Goal: Task Accomplishment & Management: Complete application form

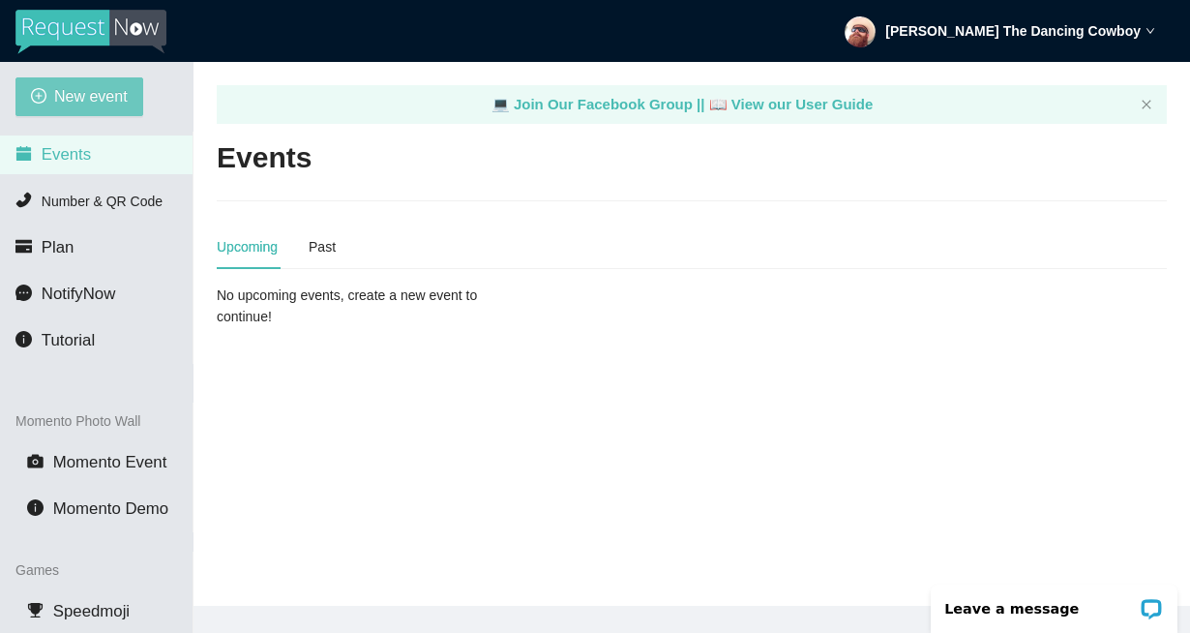
click at [118, 98] on span "New event" at bounding box center [91, 96] width 74 height 24
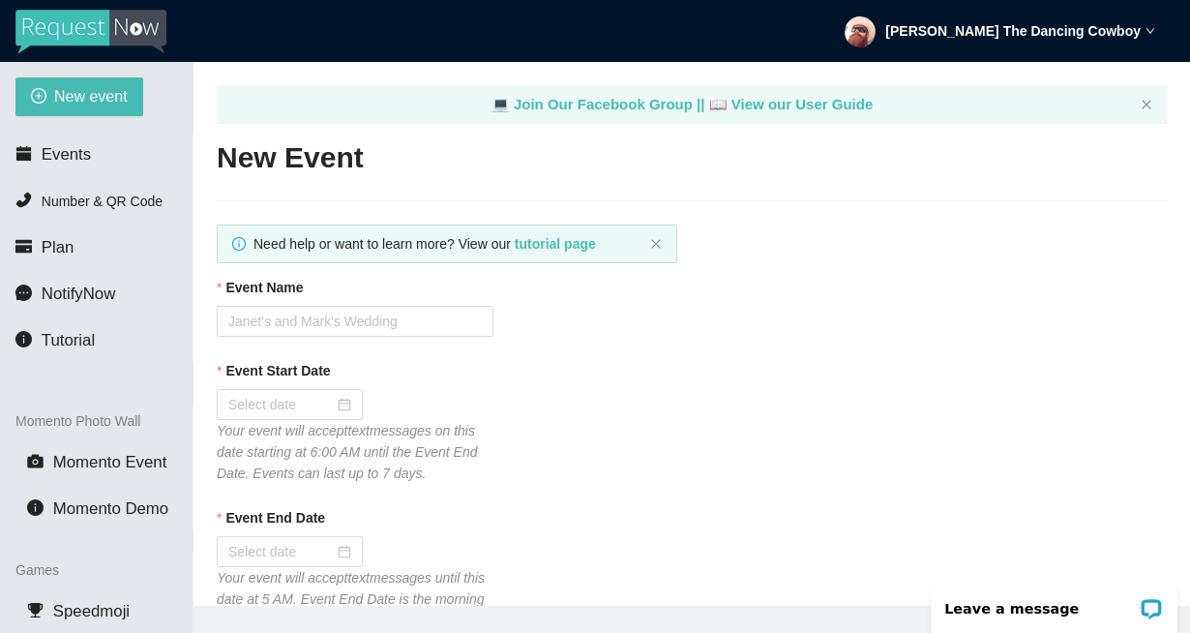
click at [436, 324] on input "Event Name" at bounding box center [355, 321] width 277 height 31
click at [78, 151] on span "Events" at bounding box center [66, 154] width 49 height 18
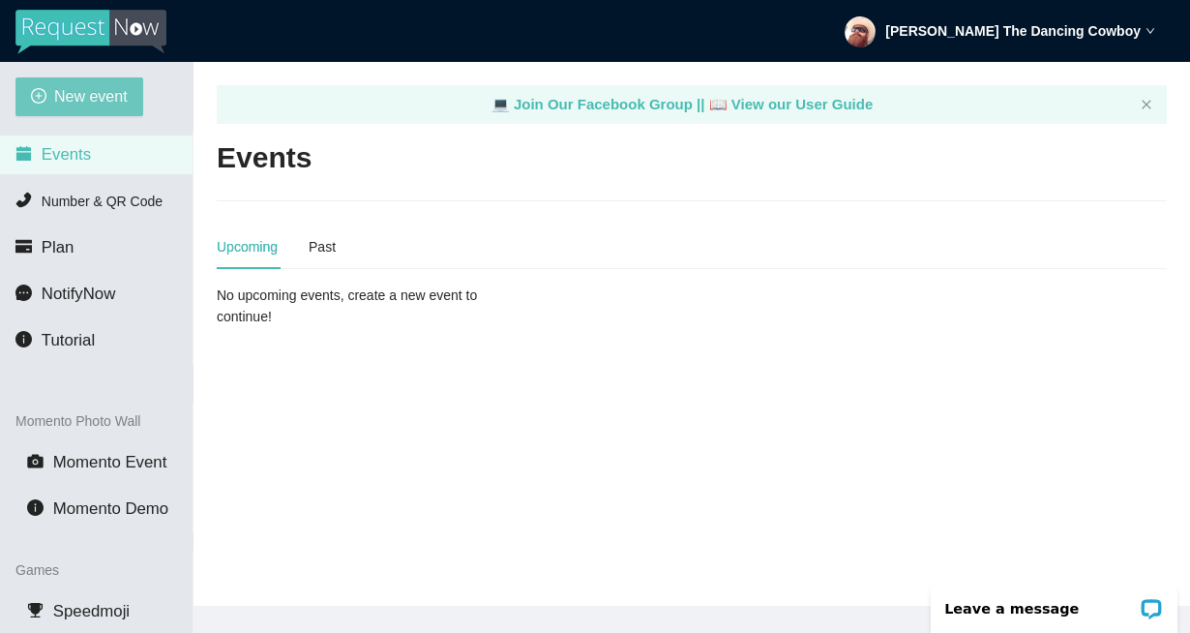
click at [122, 105] on span "New event" at bounding box center [91, 96] width 74 height 24
type textarea "https://virtualdj.com/ask/DJ_Spinz"
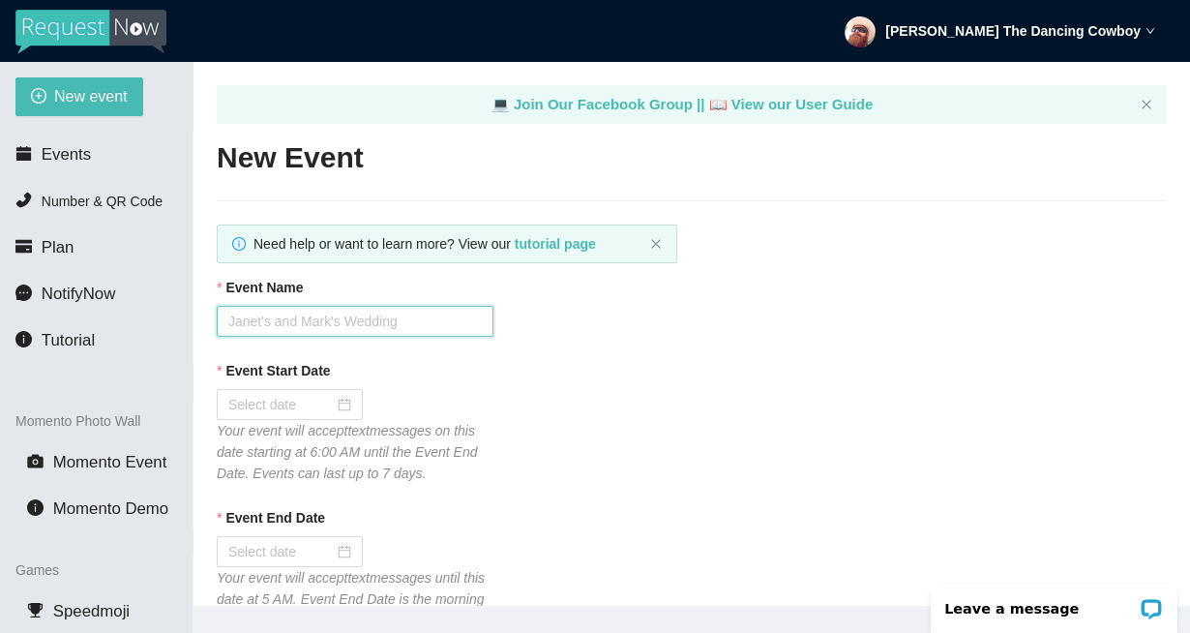
click at [410, 334] on input "Event Name" at bounding box center [355, 321] width 277 height 31
type input "Bourbon on Sat 8/16"
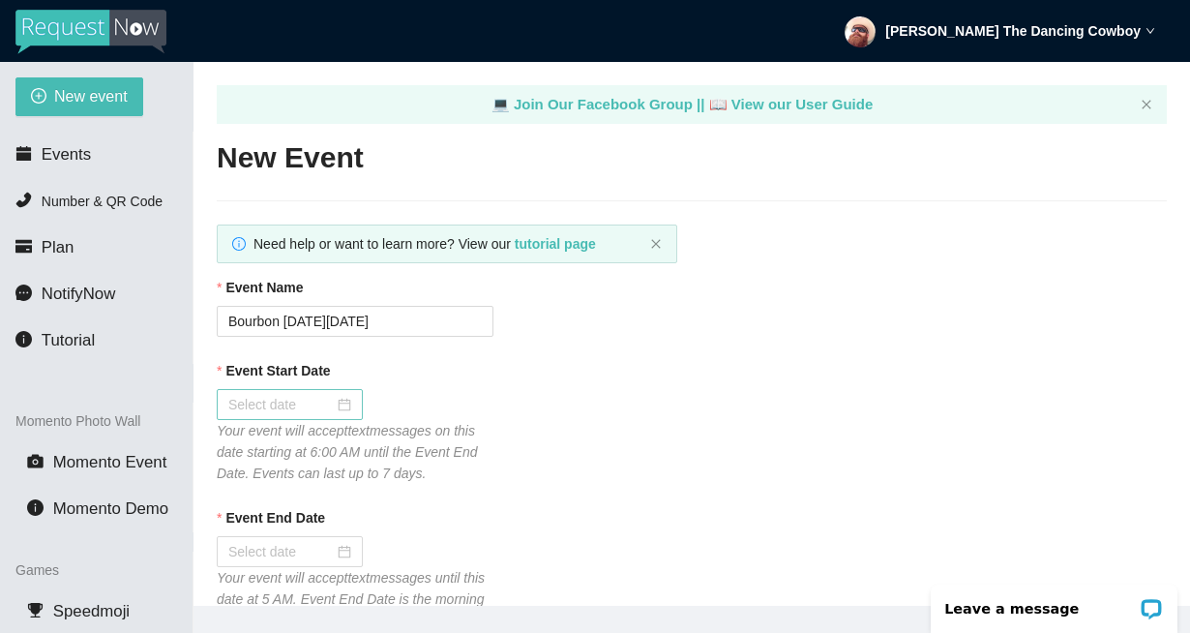
click at [344, 411] on div at bounding box center [290, 404] width 146 height 31
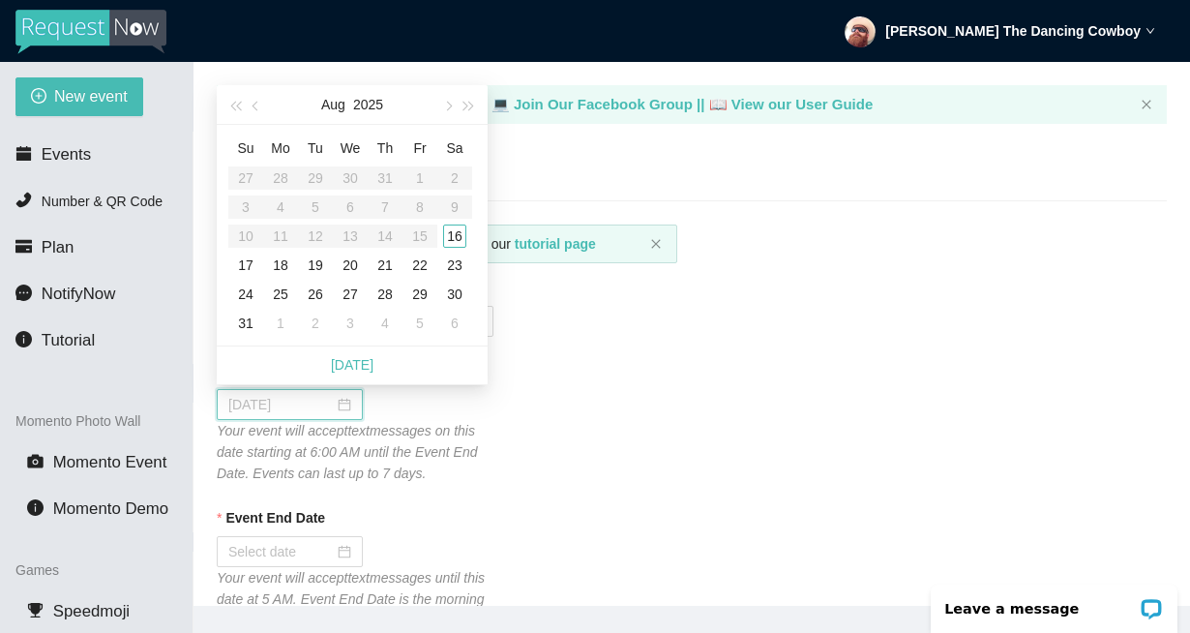
type input "08/19/2025"
type input "08/16/2025"
click at [456, 241] on div "16" at bounding box center [454, 235] width 23 height 23
type input "08/17/2025"
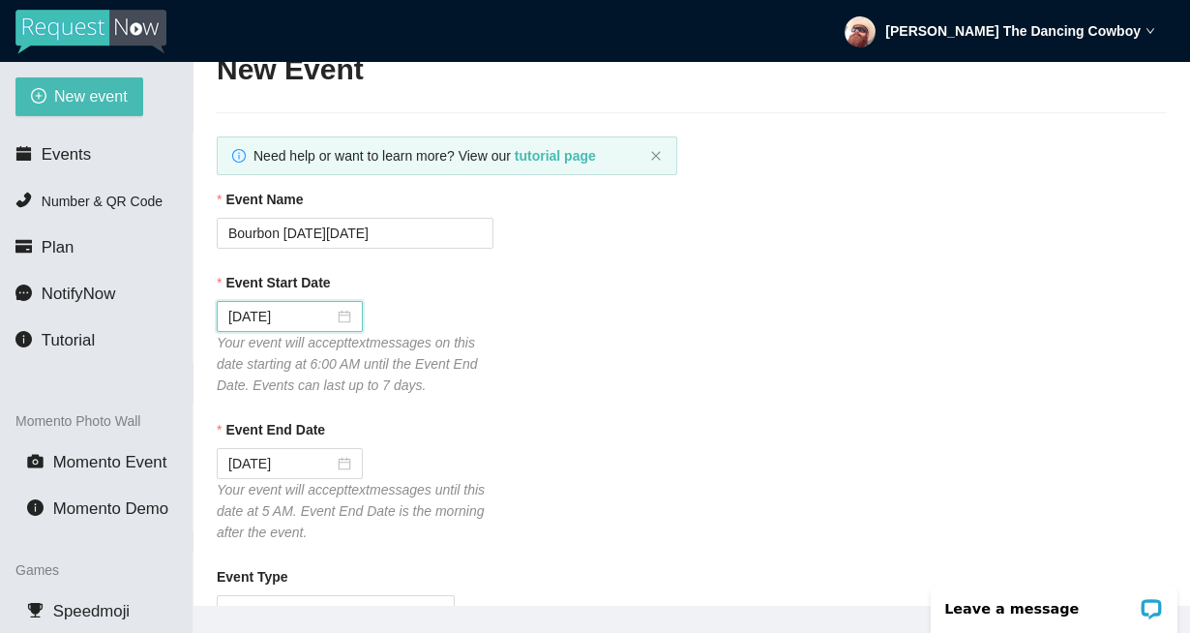
scroll to position [161, 0]
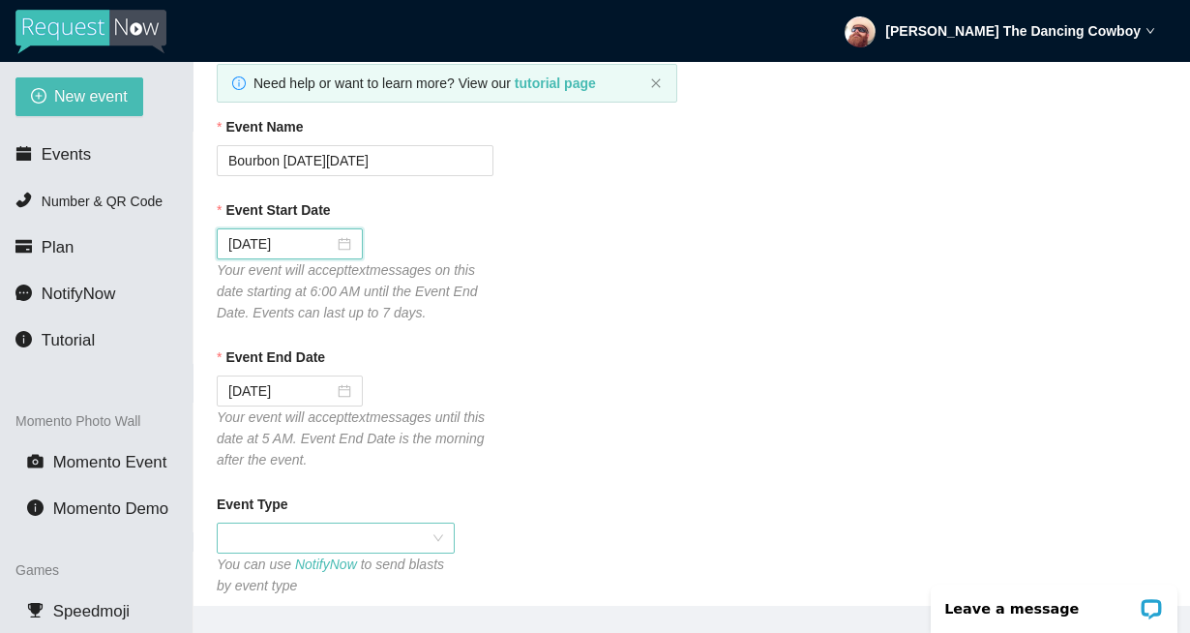
click at [341, 546] on span at bounding box center [335, 537] width 215 height 29
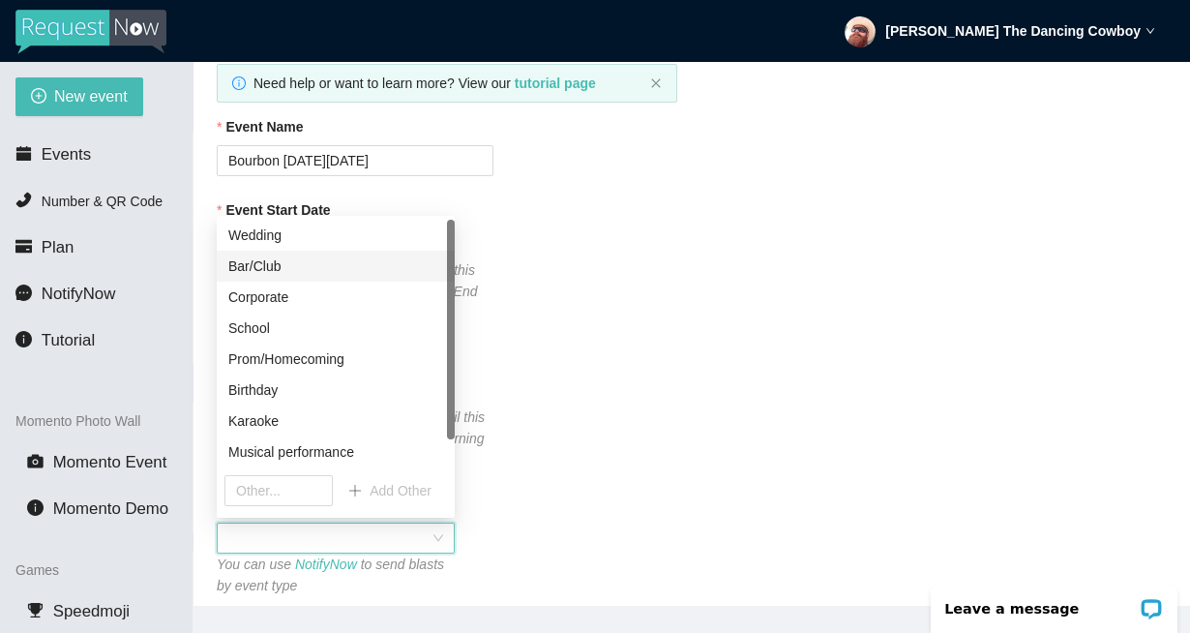
click at [310, 277] on div "Bar/Club" at bounding box center [336, 266] width 238 height 31
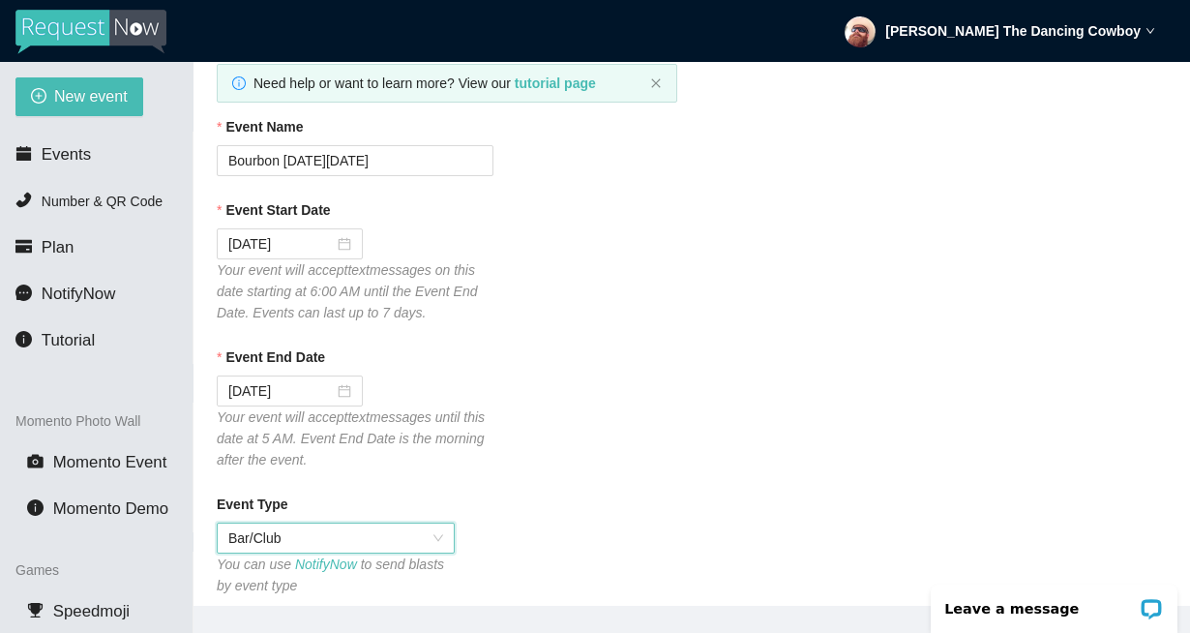
click at [695, 369] on div "Event End Date" at bounding box center [692, 360] width 950 height 29
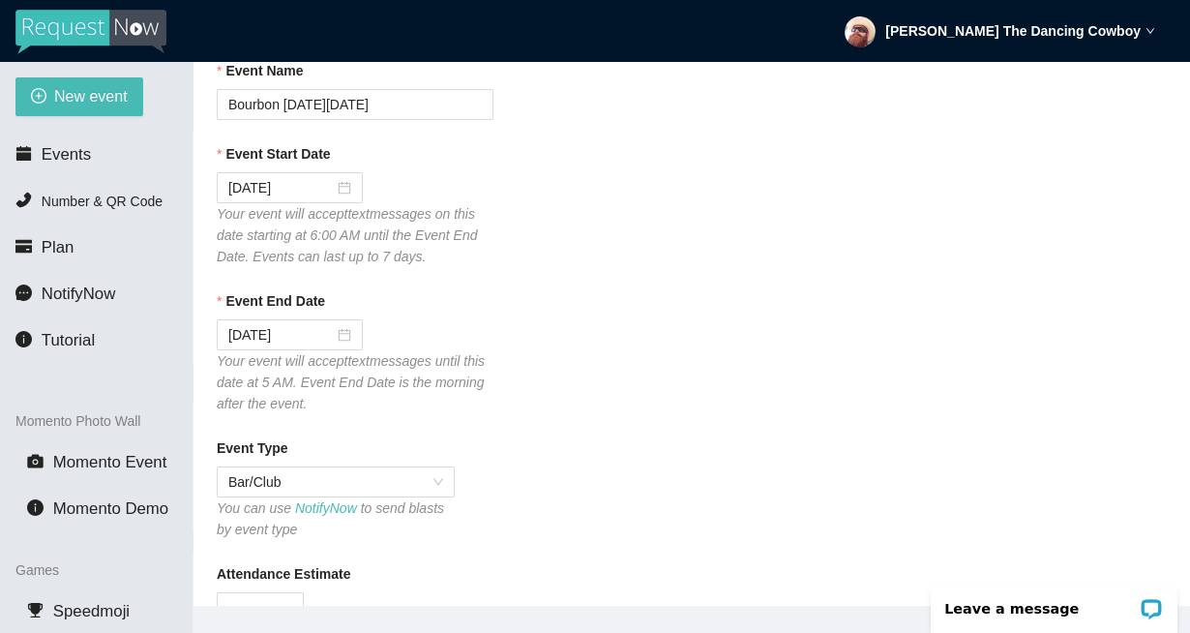
scroll to position [523, 0]
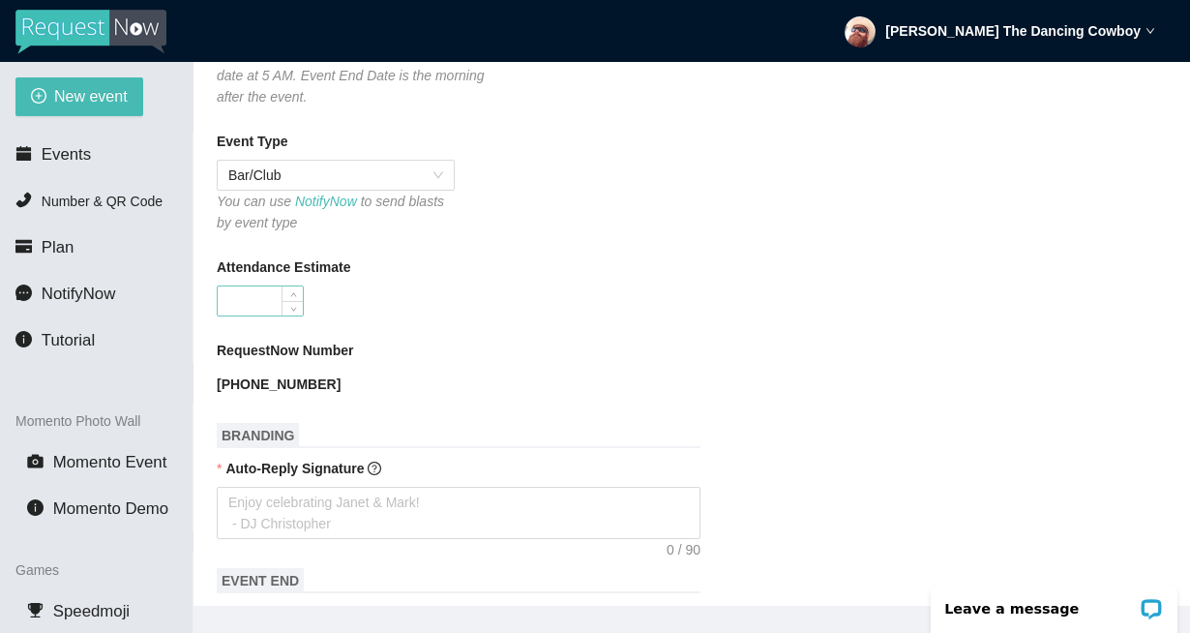
click at [254, 298] on input "Attendance Estimate" at bounding box center [260, 300] width 85 height 29
type input "50"
click at [562, 334] on form "Event Name Bourbon on Sat 8/16 Event Start Date 08/16/2025 Your event will acce…" at bounding box center [692, 556] width 950 height 1607
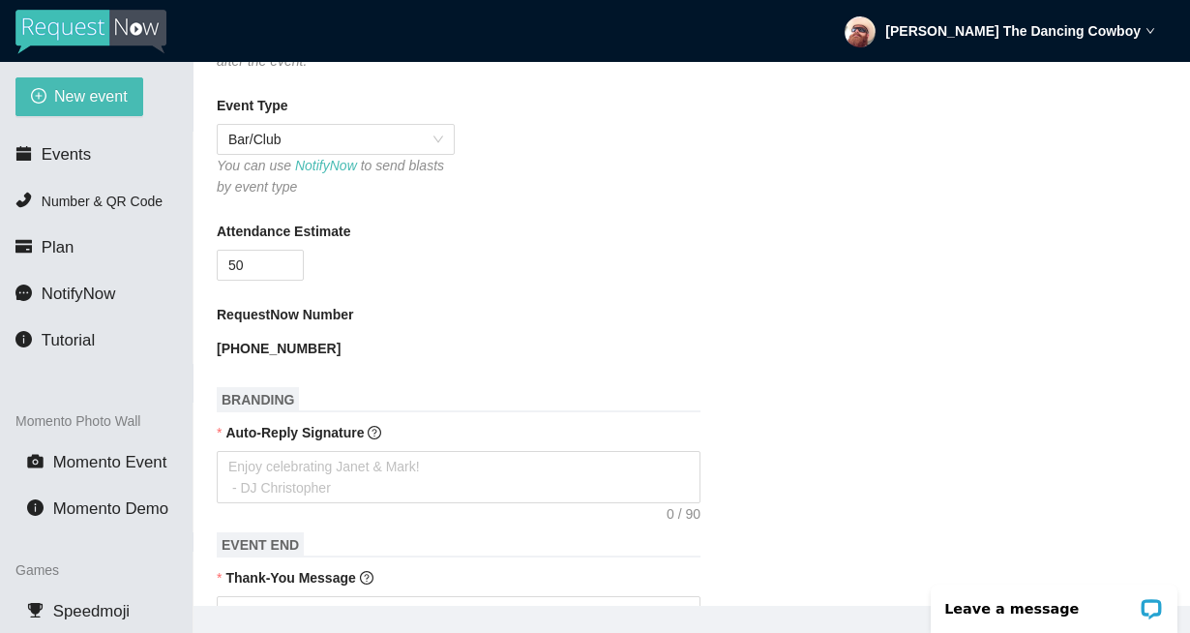
scroll to position [893, 0]
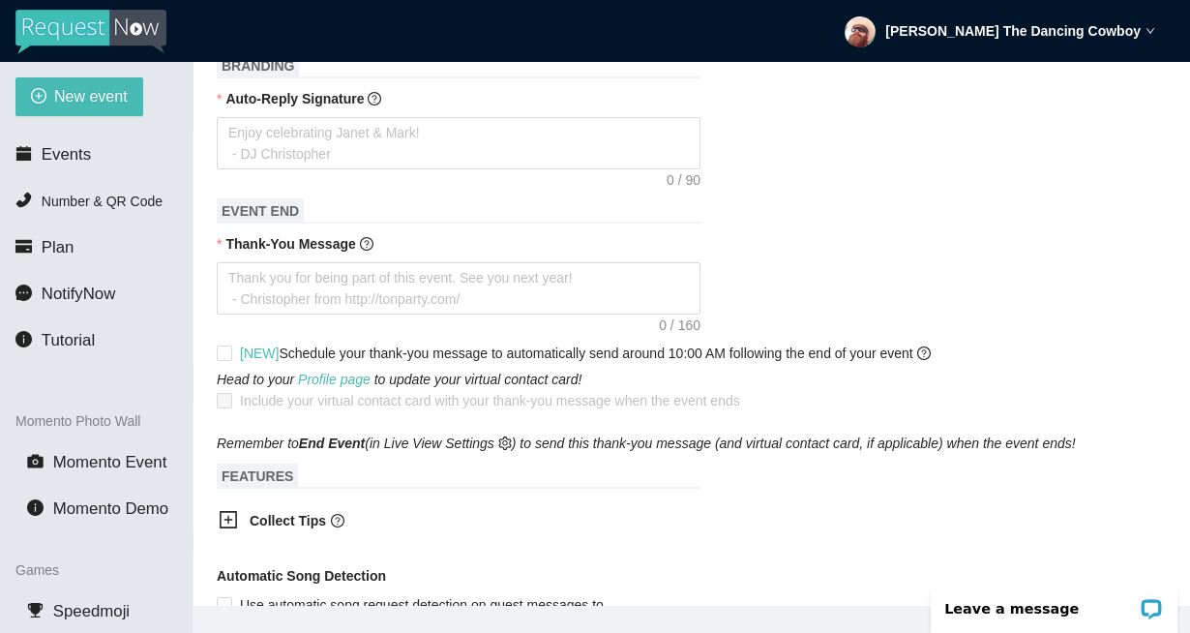
click at [473, 170] on form "Event Name Bourbon on Sat 8/16 Event Start Date 08/16/2025 Your event will acce…" at bounding box center [692, 187] width 950 height 1607
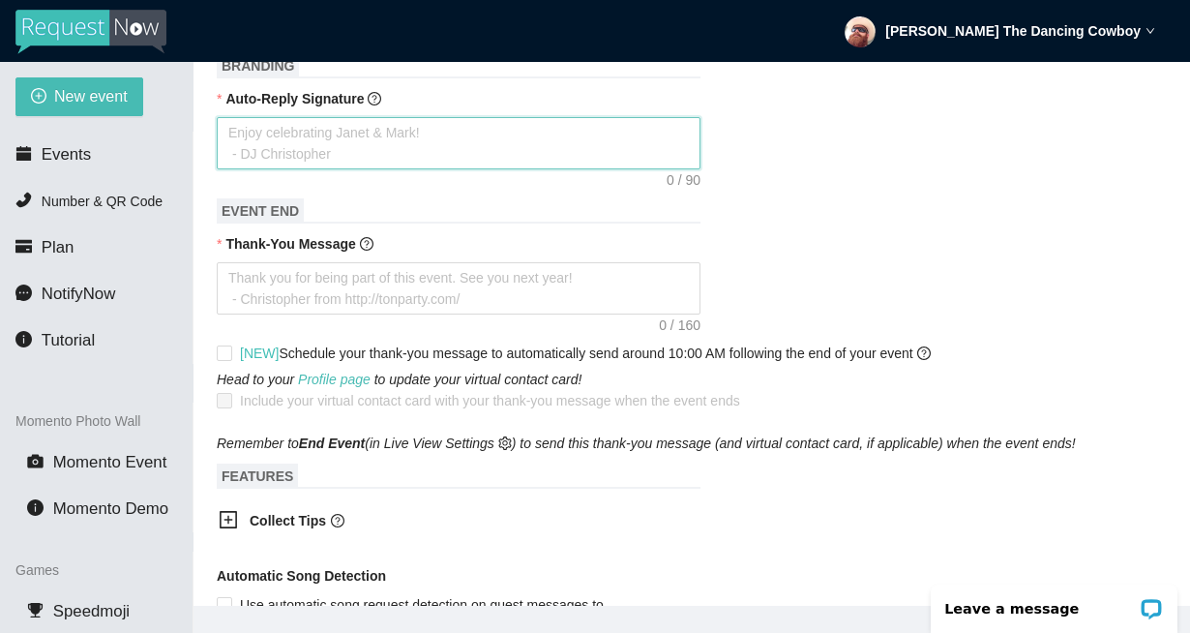
click at [478, 156] on textarea "Auto-Reply Signature" at bounding box center [459, 143] width 484 height 52
paste textarea "PLEASE IGNORE DIRECTIONS FROM THE SERVICE & ONLY TYPE SONG TITLE AND ARTIST. TH…"
type textarea "PLEASE IGNORE DIRECTIONS FROM THE SERVICE & ONLY TYPE SONG TITLE AND ARTIST. TH…"
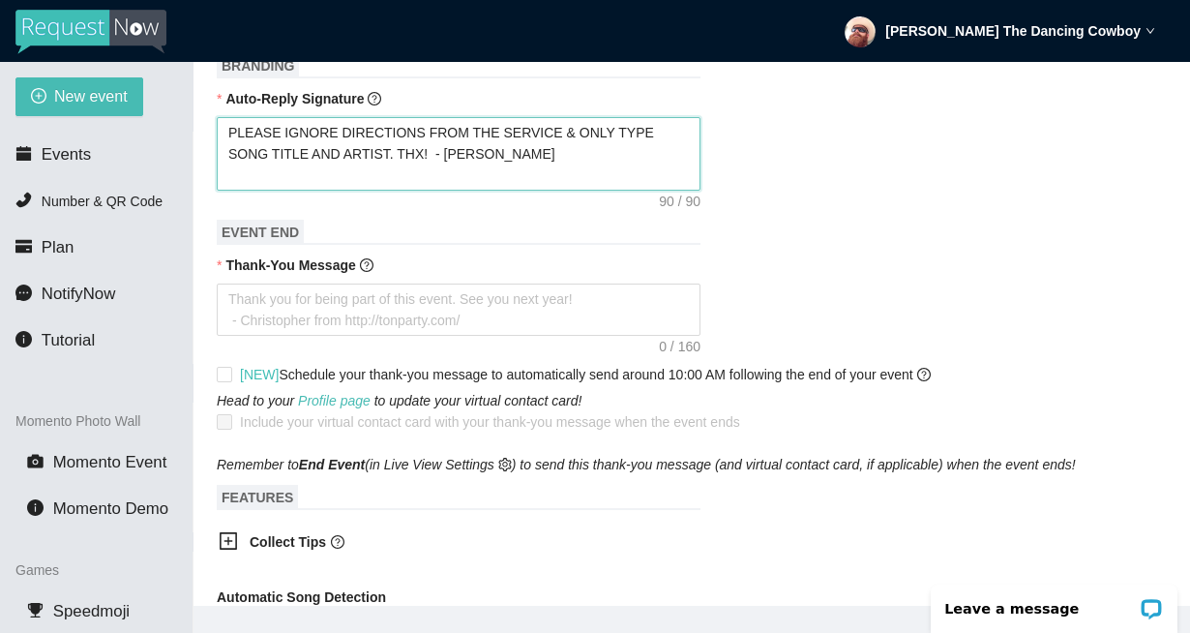
type textarea "PLEASE IGNORE DIRECTIONS FROM THE SERVICE & ONLY TYPE SONG TITLE AND ARTIST. TH…"
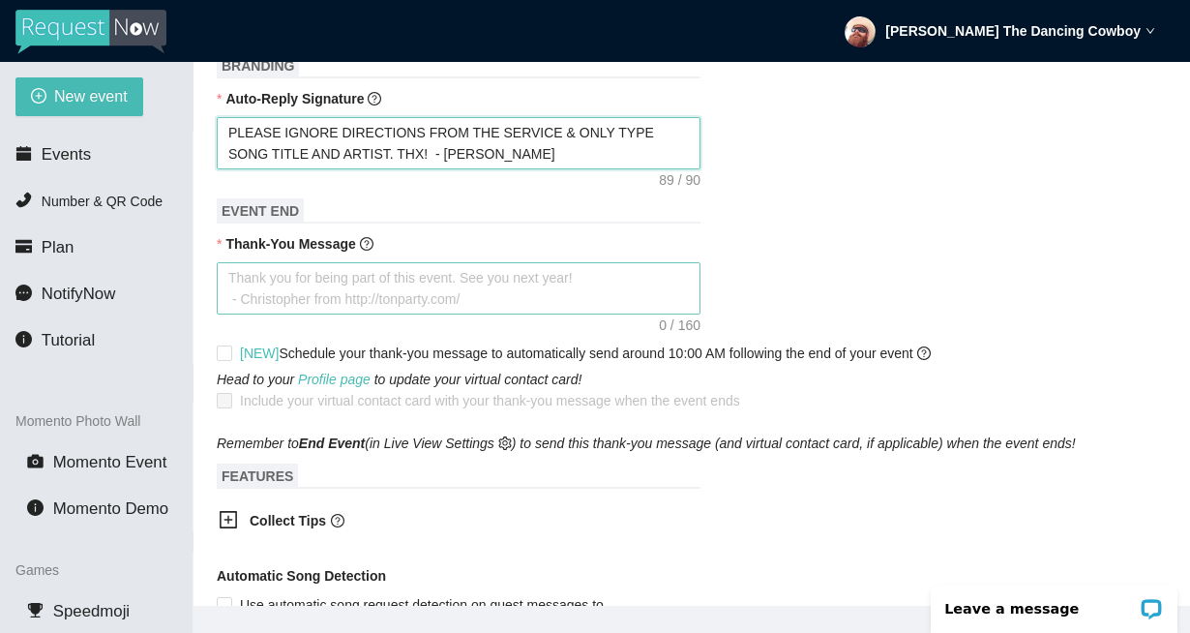
type textarea "PLEASE IGNORE DIRECTIONS FROM THE SERVICE & ONLY TYPE SONG TITLE AND ARTIST. TH…"
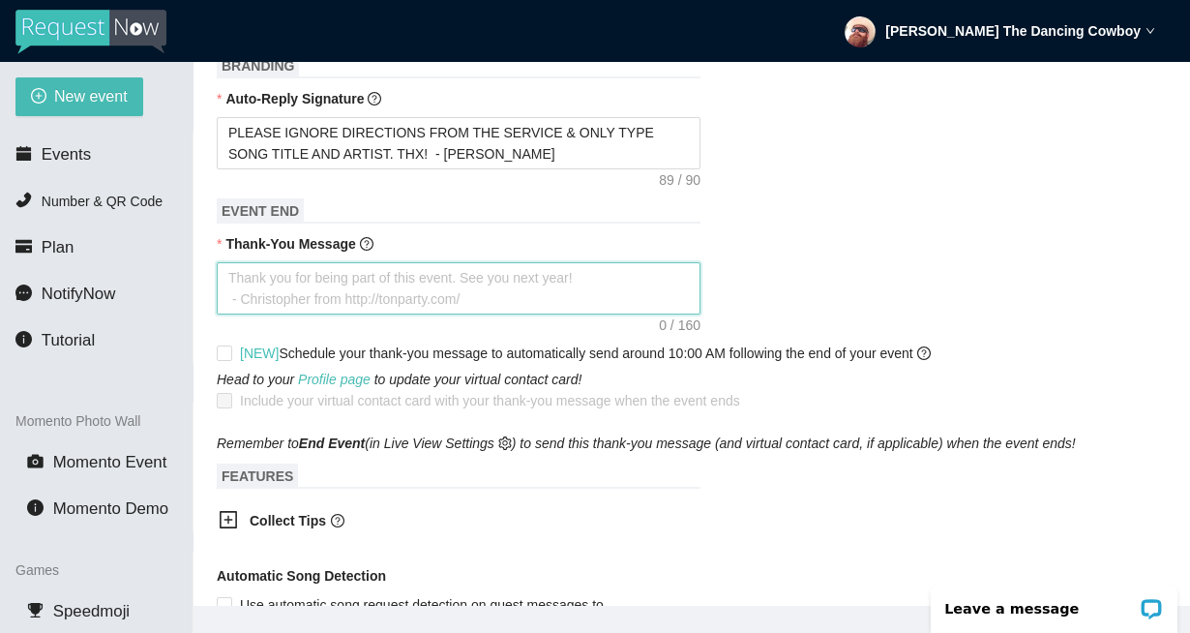
click at [444, 263] on textarea "Thank-You Message" at bounding box center [459, 288] width 484 height 52
paste textarea "Thank you for requesting songs tonight! If u had fun, pls leave a tip on Venmo!…"
type textarea "Thank you for requesting songs tonight! If u had fun, pls leave a tip on Venmo!…"
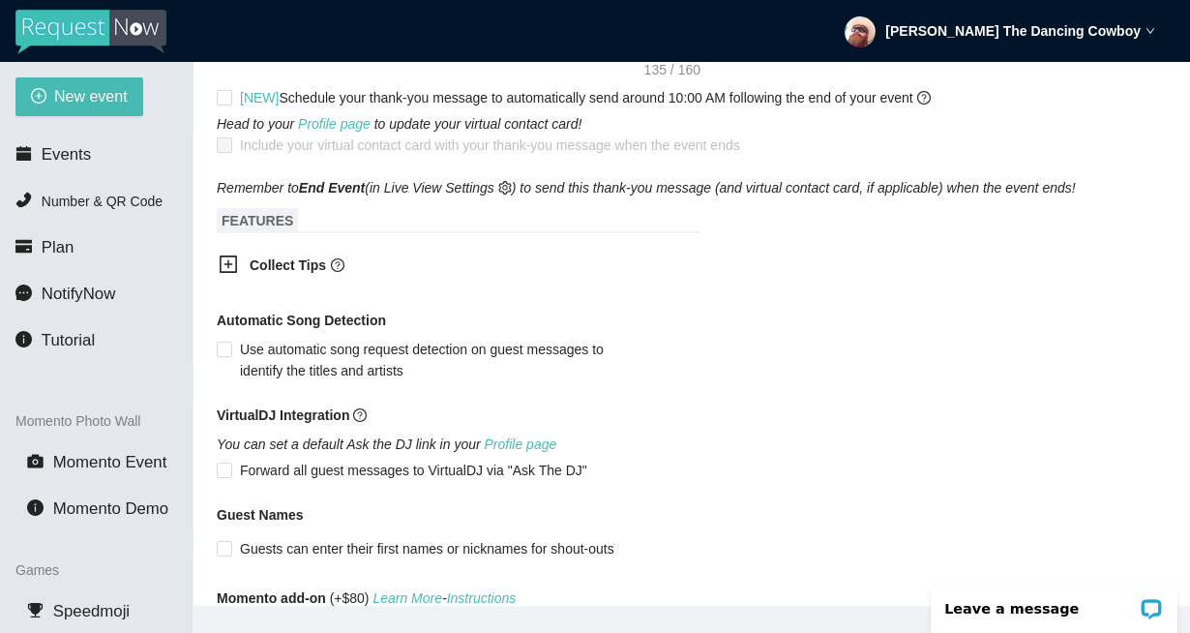
scroll to position [1174, 0]
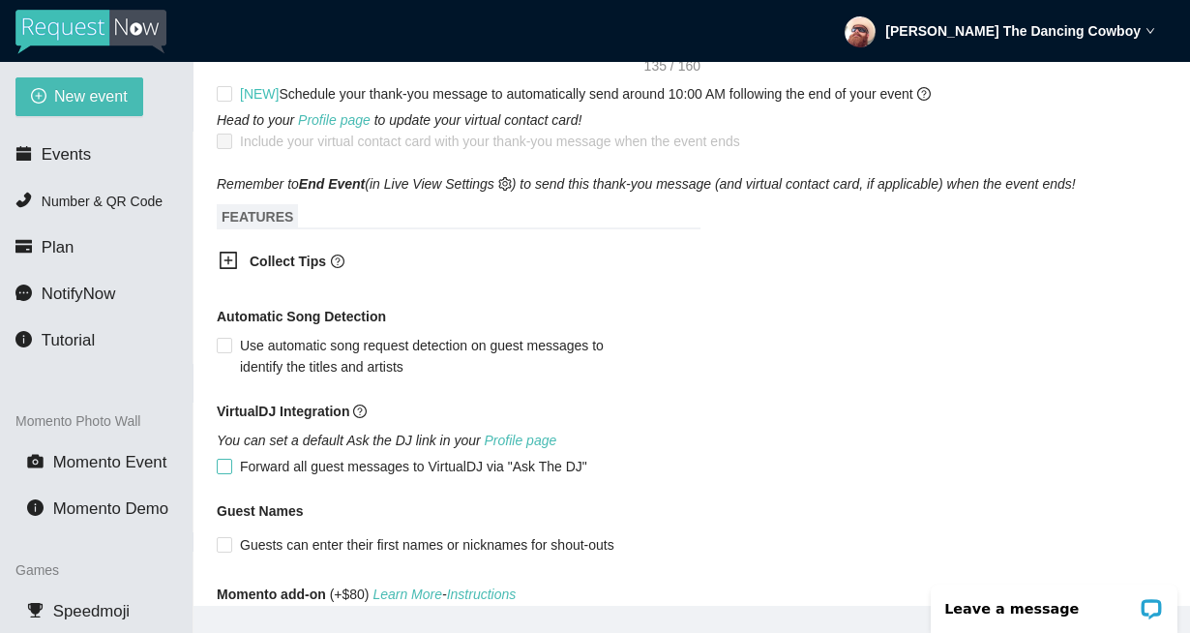
type textarea "Thank you for requesting songs tonight! If u had fun, pls leave a tip on Venmo!…"
click at [226, 464] on input "Forward all guest messages to VirtualDJ via "Ask The DJ"" at bounding box center [224, 466] width 14 height 14
checkbox input "true"
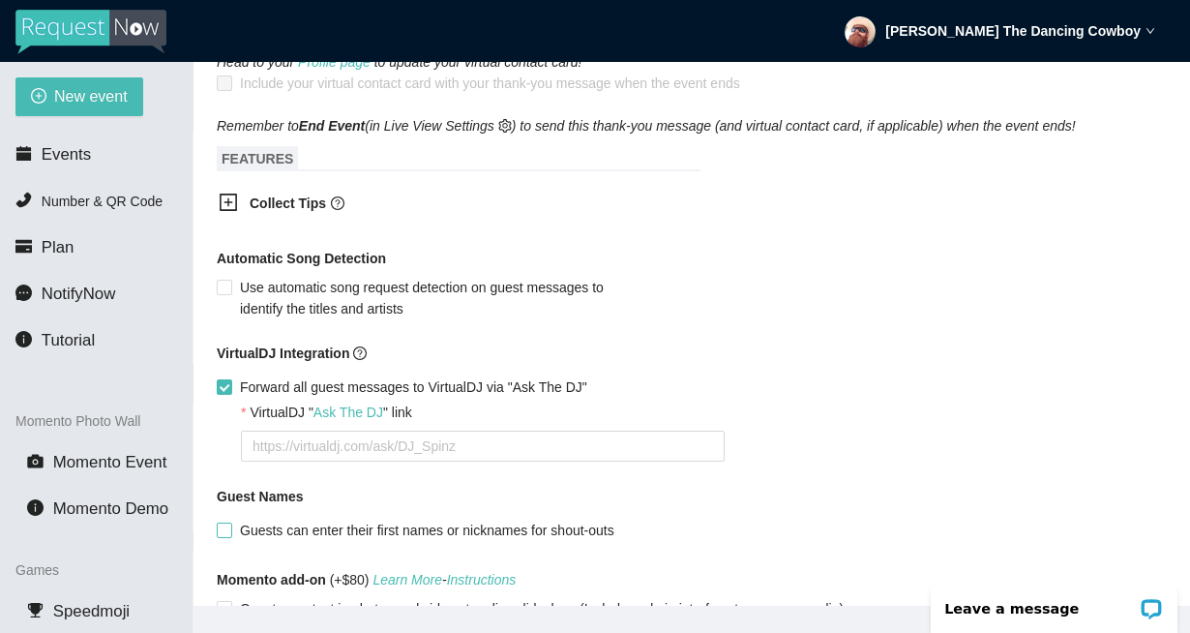
scroll to position [1271, 0]
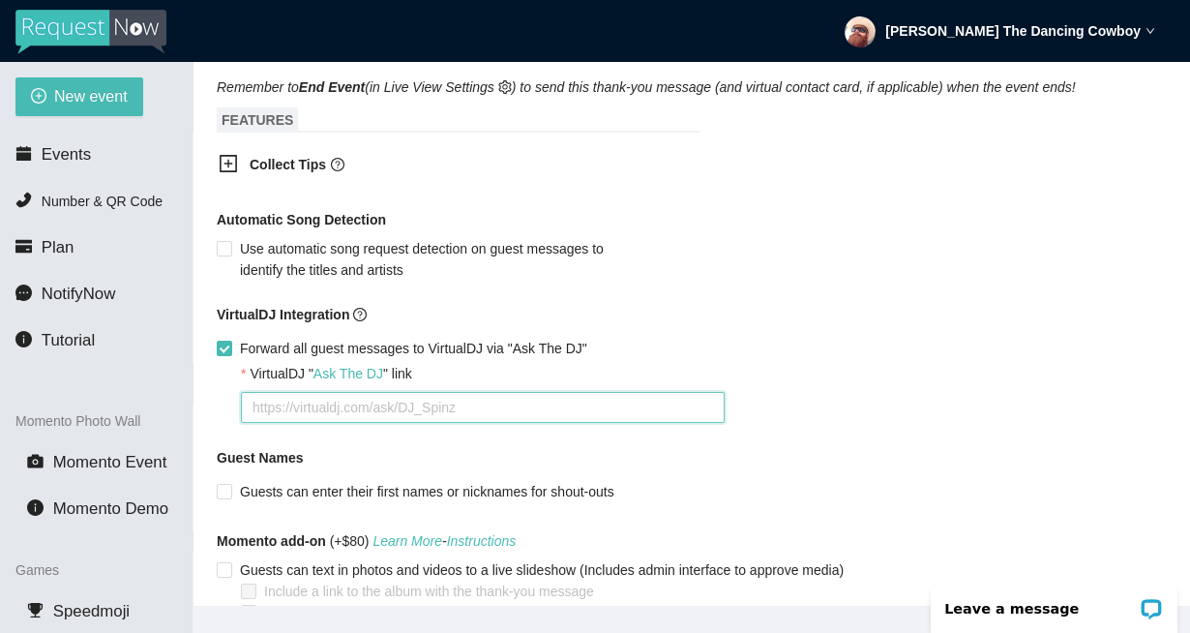
click at [496, 414] on textarea "VirtualDJ " Ask The DJ " link" at bounding box center [483, 407] width 484 height 31
paste textarea "https://virtualdj.com/ask/Bourbon__on__Sat__8/16"
type textarea "https://virtualdj.com/ask/Bourbon__on__Sat__8/16"
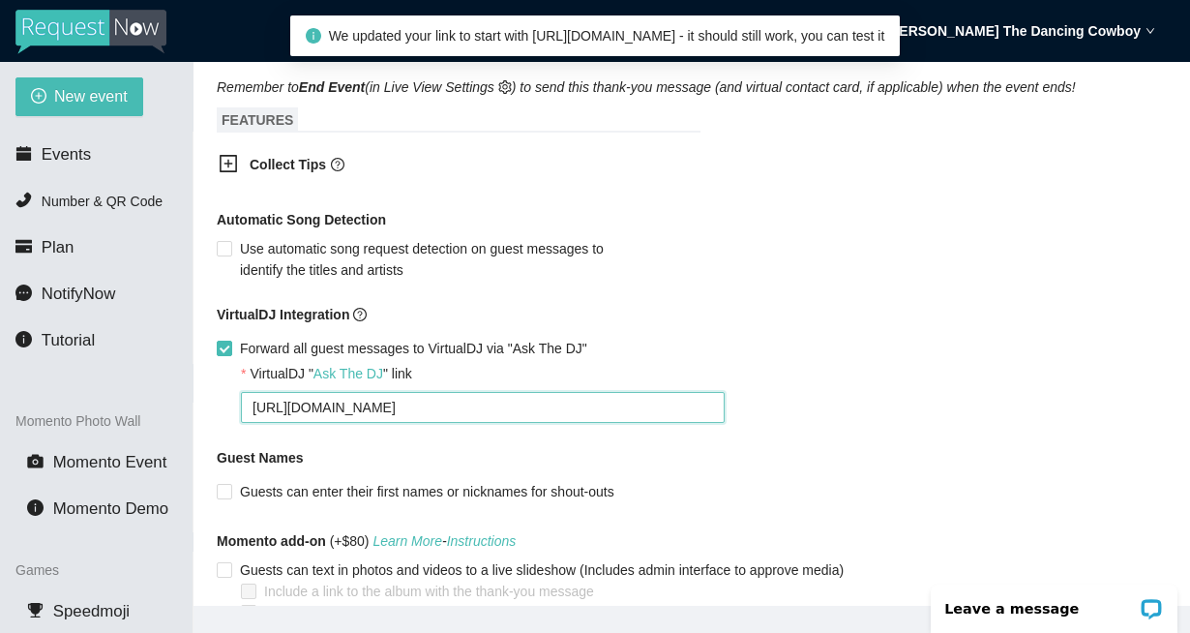
scroll to position [1381, 0]
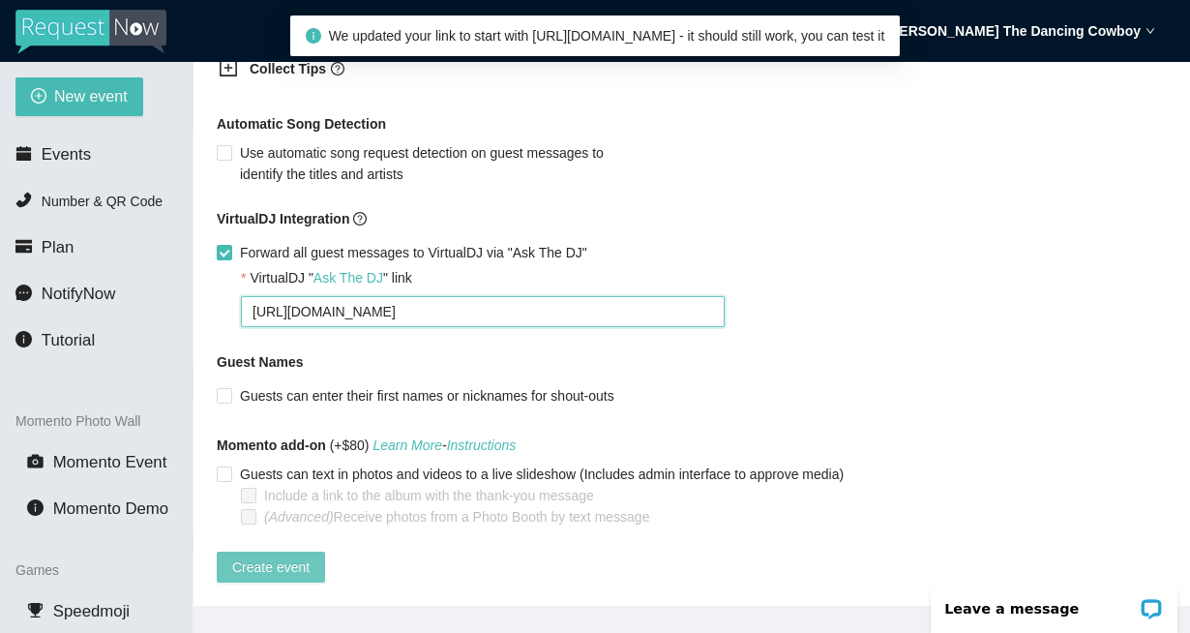
type textarea "https://virtualdj.com/ask/Bourbon__on__Sat__8/16"
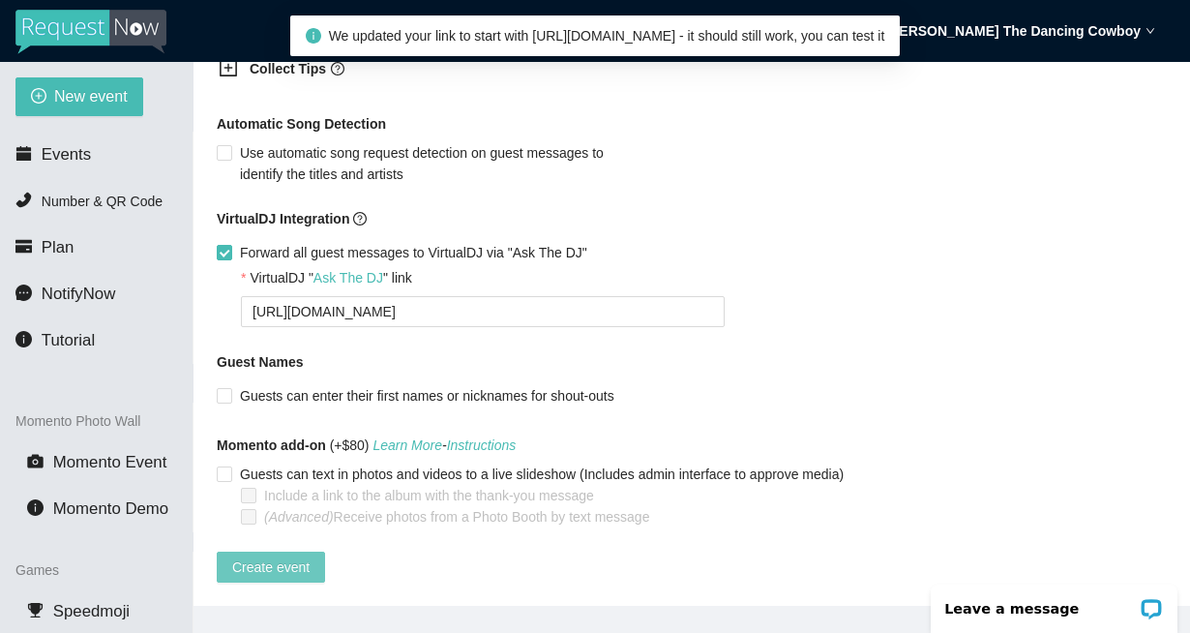
click at [250, 556] on span "Create event" at bounding box center [270, 566] width 77 height 21
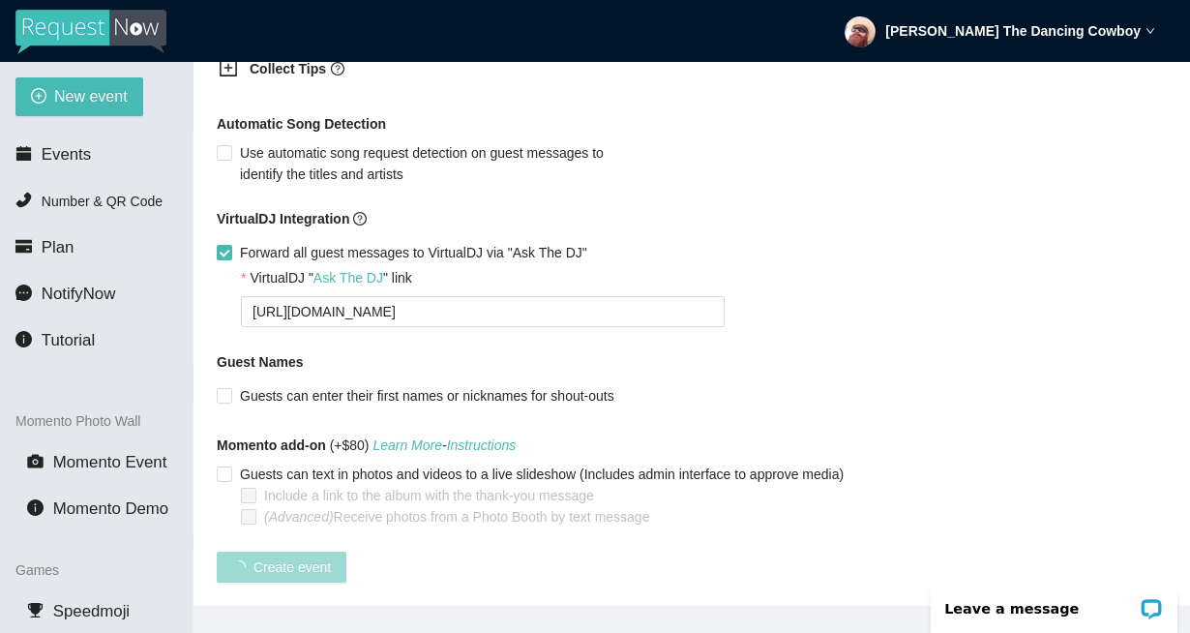
scroll to position [452, 0]
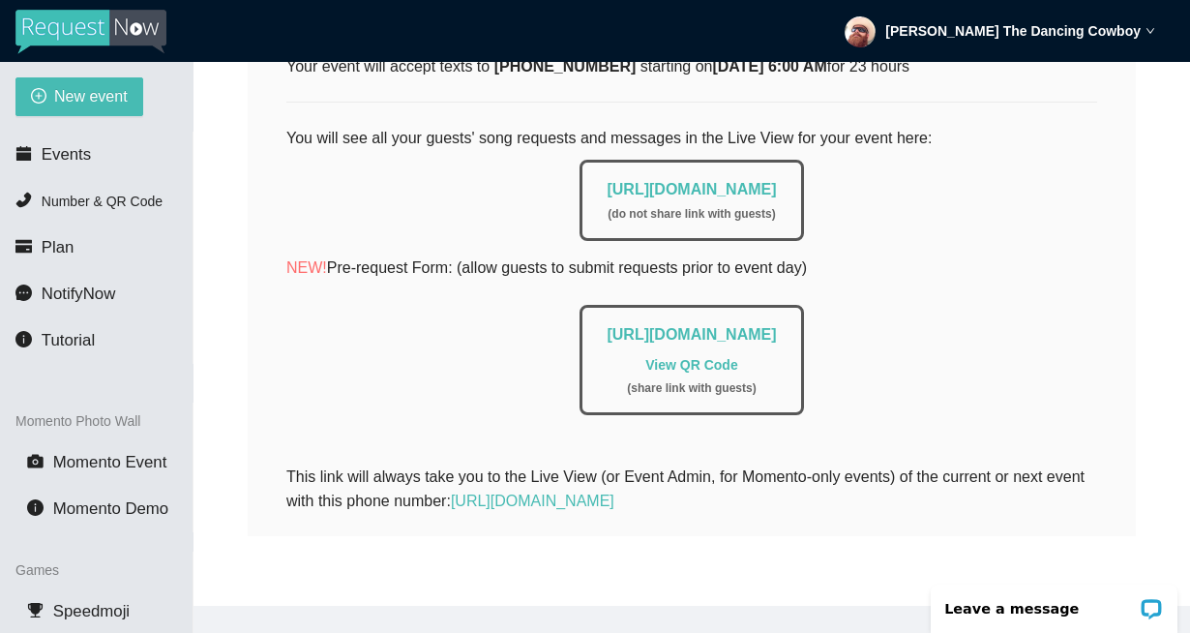
click at [1107, 117] on div "Your RequestNow number for this event is (408) 508-3879 Your event will accept …" at bounding box center [692, 247] width 888 height 577
click at [672, 181] on link "https://app.requestnow.io/live/rjlnxyr" at bounding box center [691, 189] width 169 height 16
